Goal: Check status: Check status

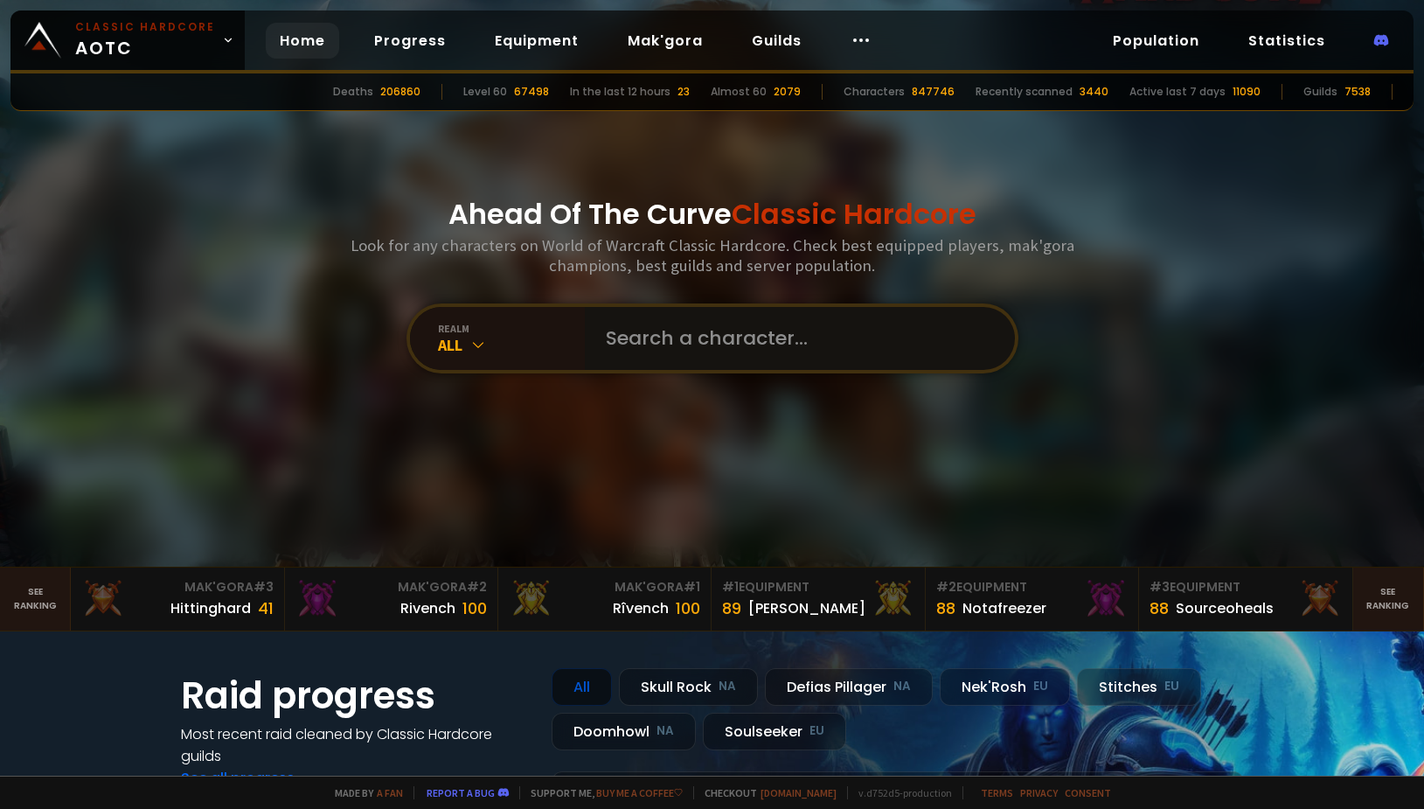
click at [737, 348] on input "text" at bounding box center [794, 338] width 399 height 63
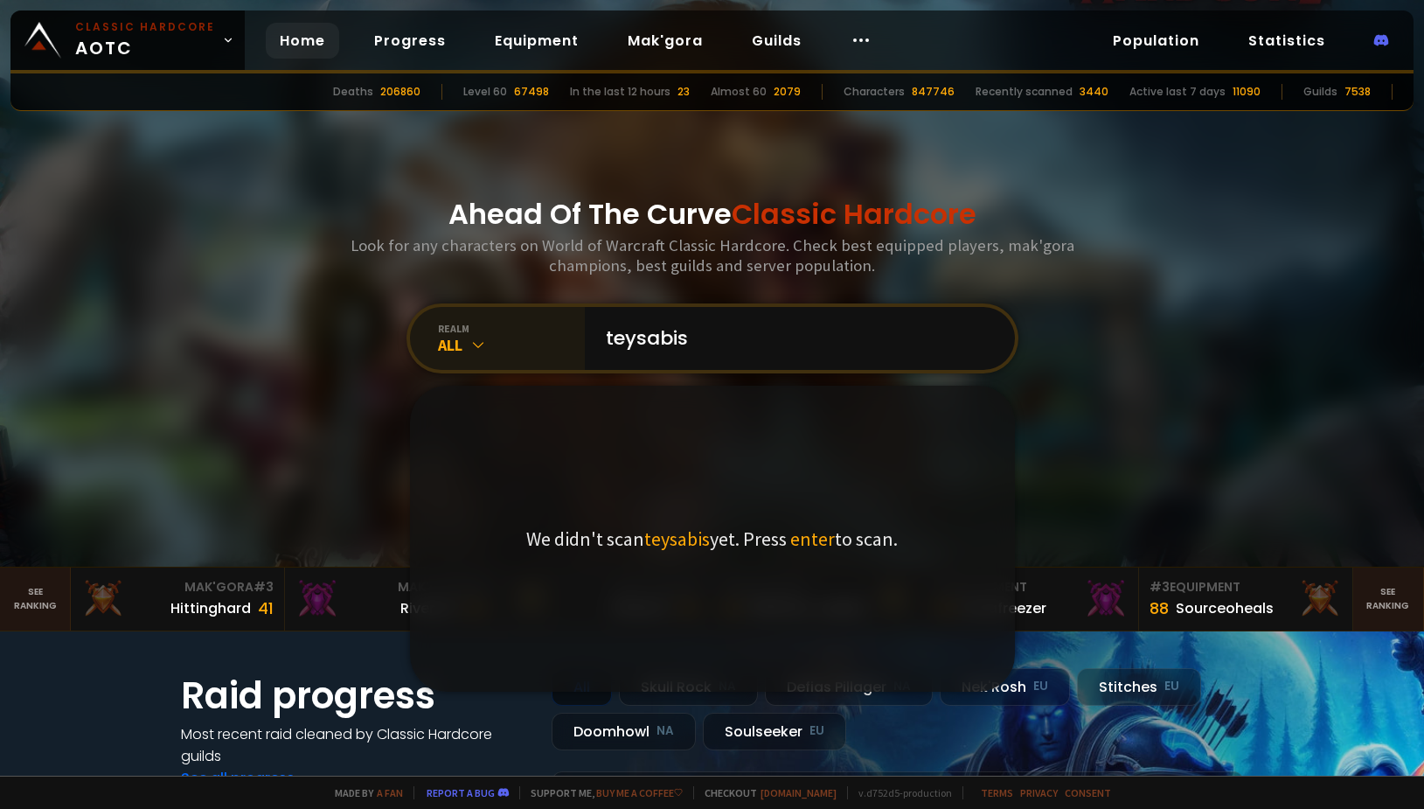
click at [450, 325] on div "realm" at bounding box center [511, 328] width 147 height 13
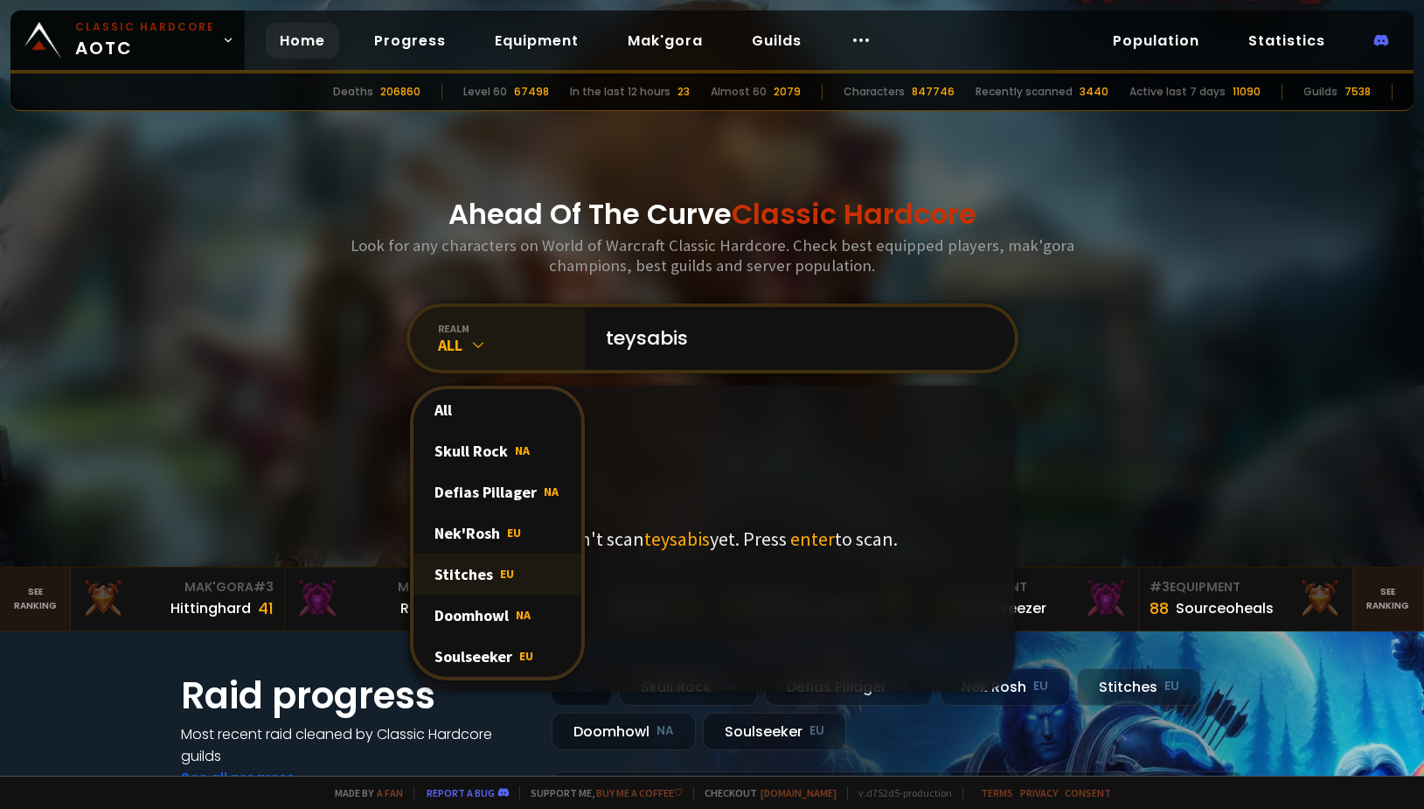
click at [500, 575] on span "EU" at bounding box center [507, 574] width 14 height 16
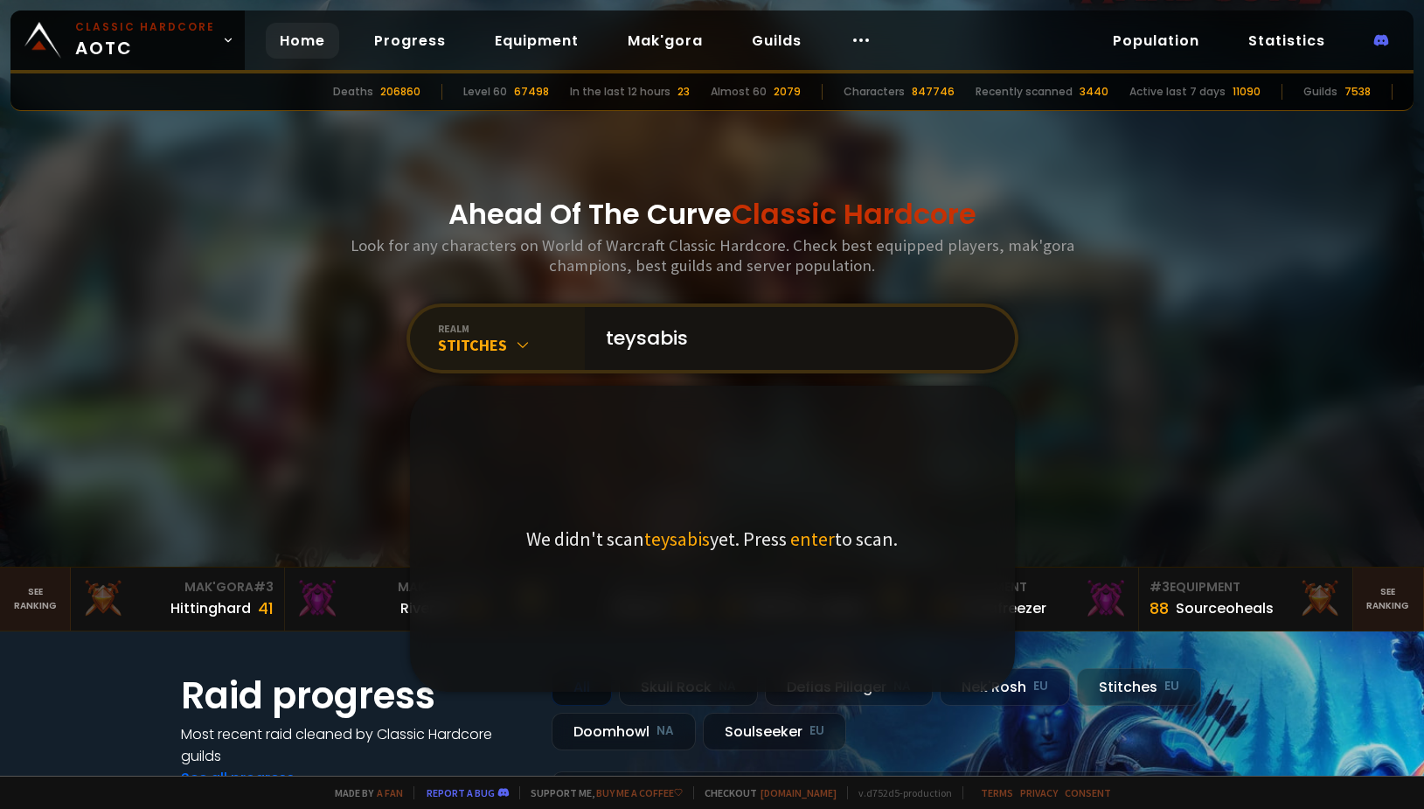
click at [606, 344] on input "teysabis" at bounding box center [794, 338] width 399 height 63
type input "Teysabis"
click at [738, 346] on input "Teysabis" at bounding box center [794, 338] width 399 height 63
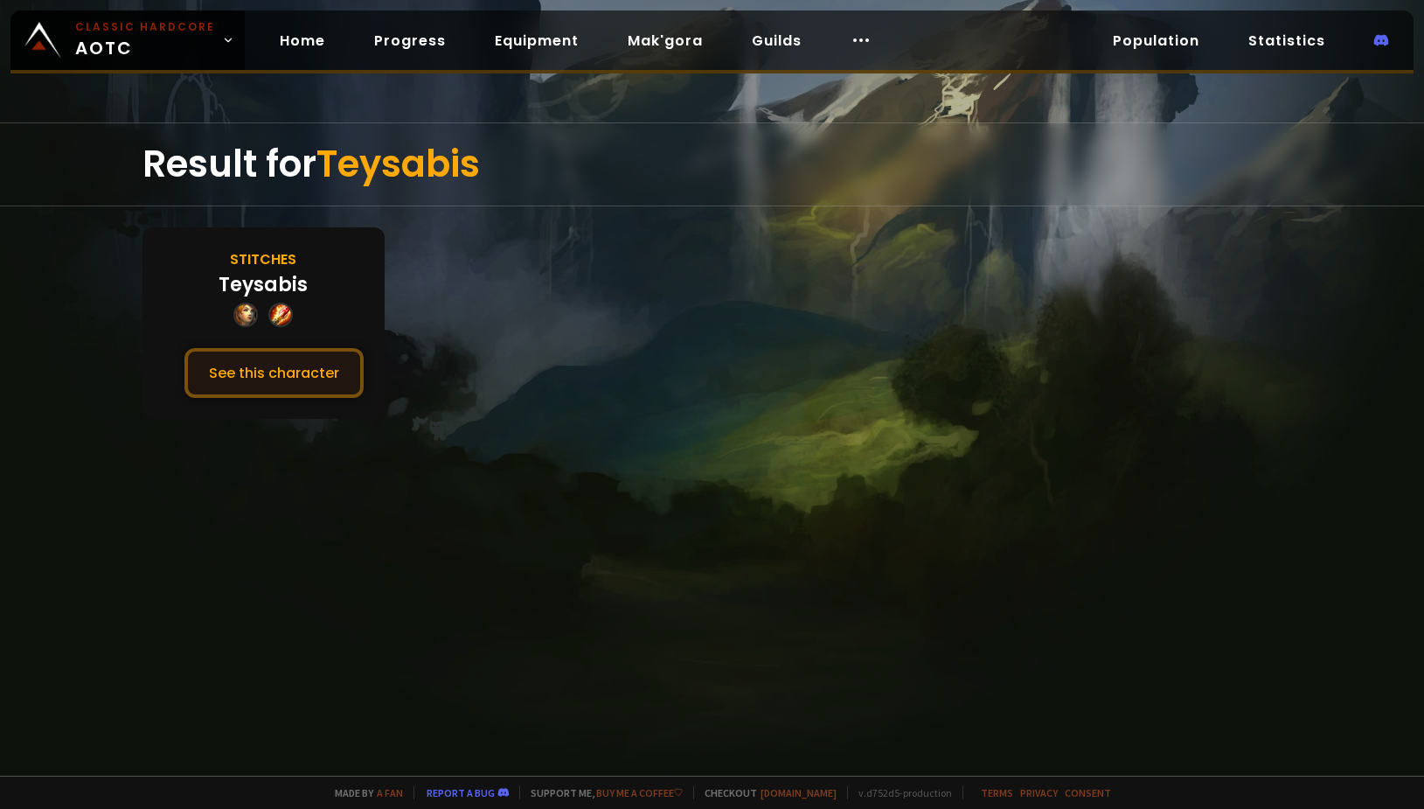
click at [295, 386] on button "See this character" at bounding box center [273, 373] width 179 height 50
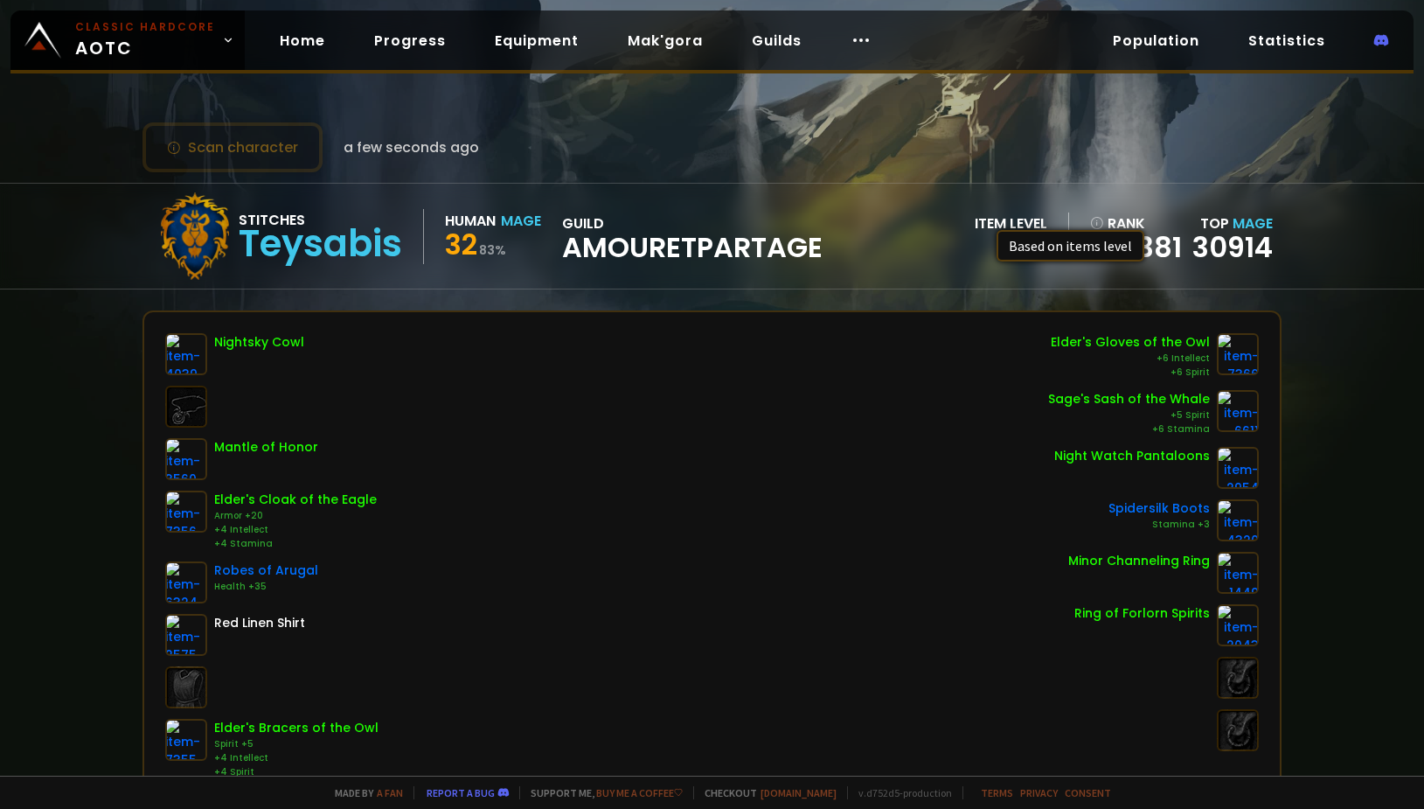
click at [1090, 218] on icon at bounding box center [1097, 223] width 14 height 14
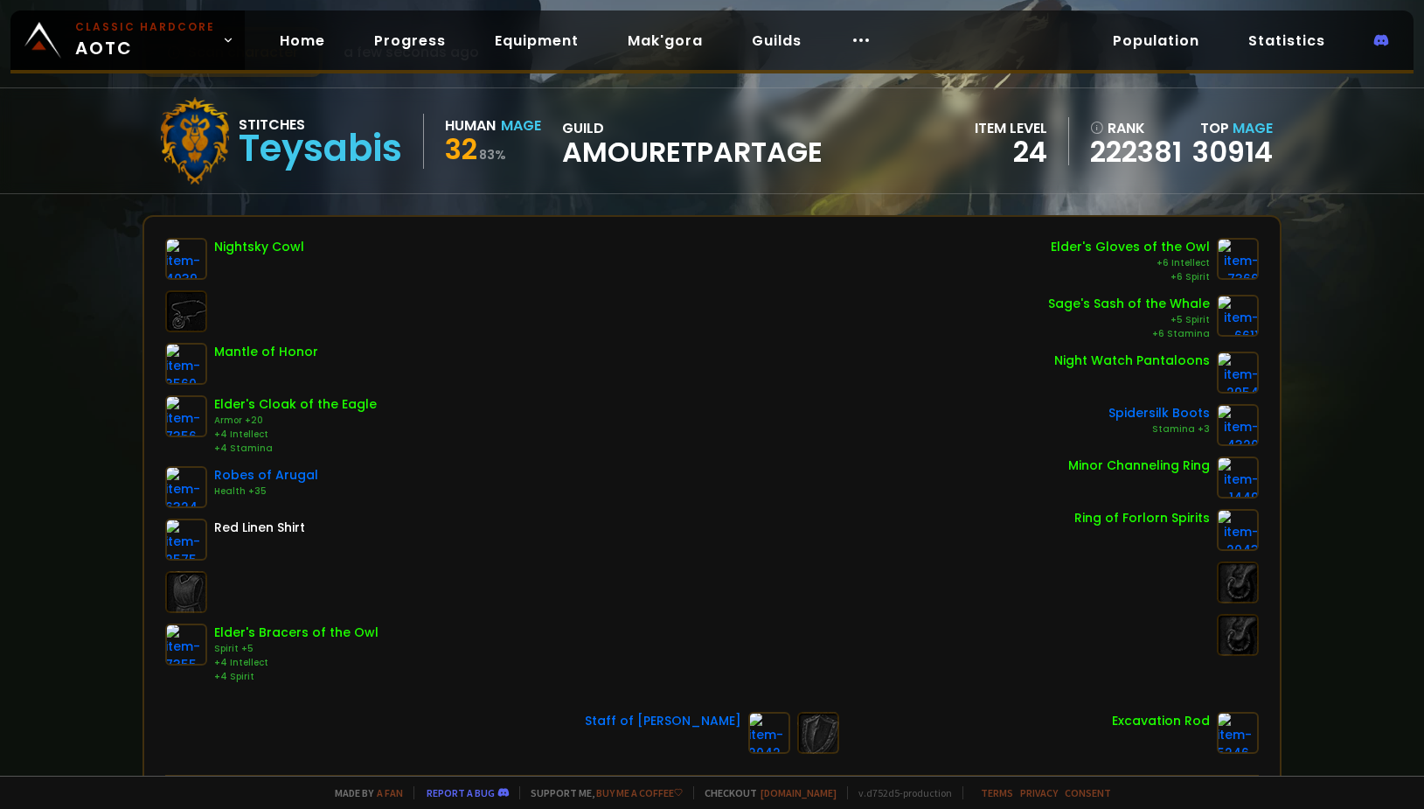
scroll to position [3, 0]
